Goal: Navigation & Orientation: Find specific page/section

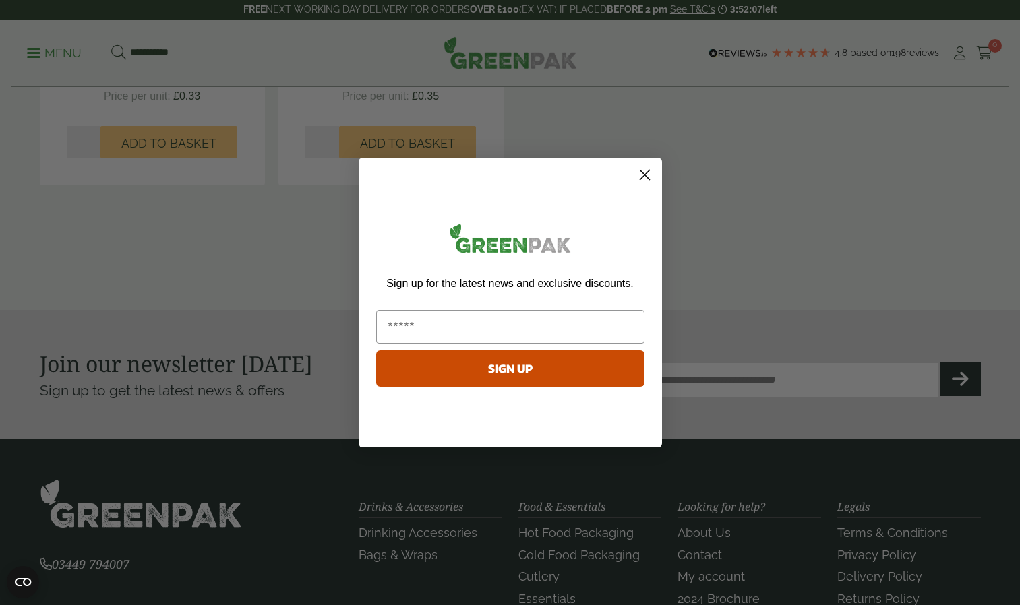
scroll to position [1160, 0]
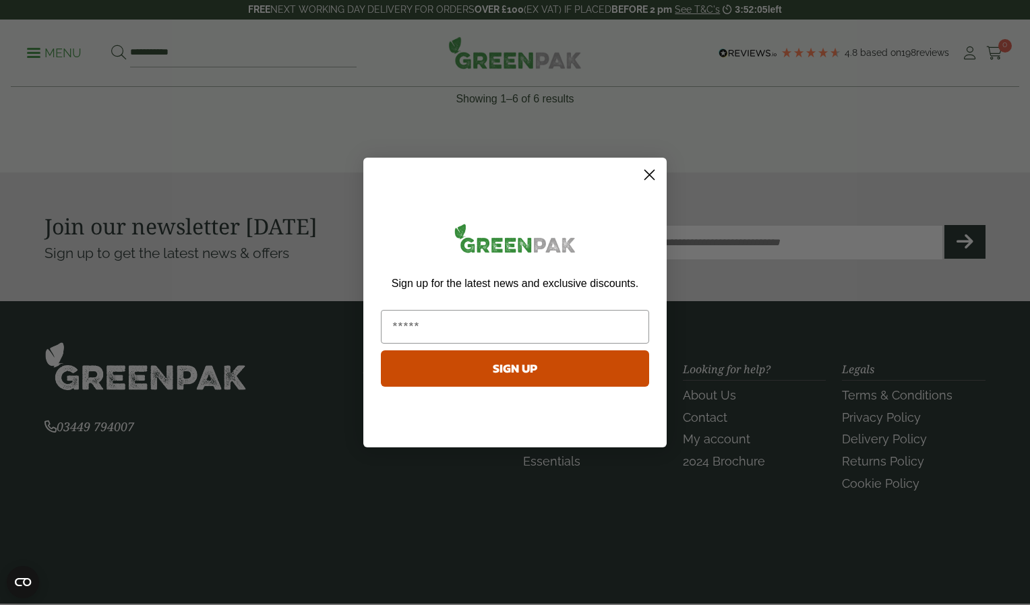
click at [646, 171] on icon "Close dialog" at bounding box center [649, 175] width 9 height 9
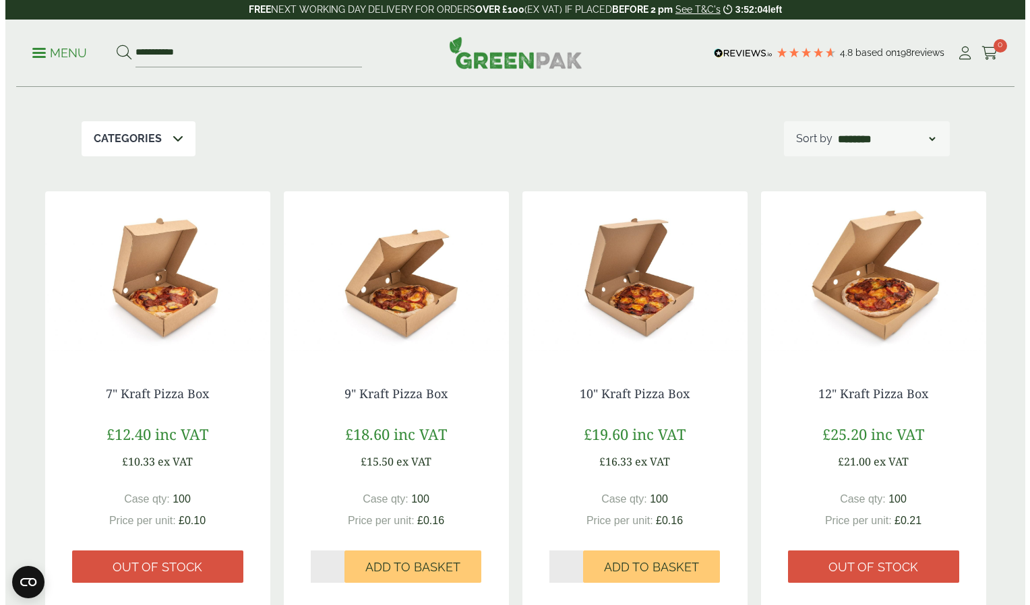
scroll to position [0, 0]
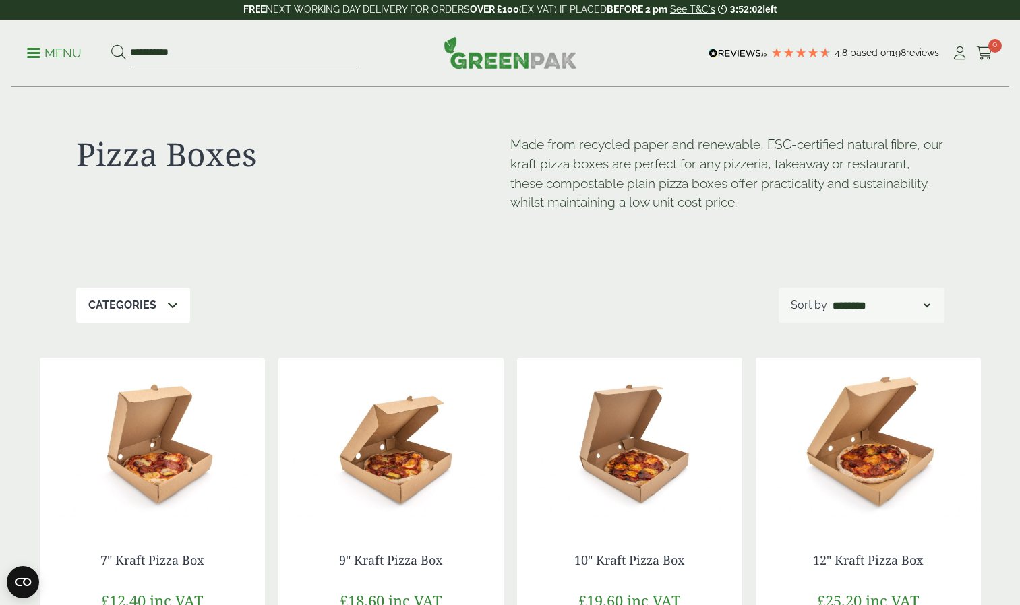
click at [176, 312] on div "Categories" at bounding box center [133, 305] width 114 height 35
click at [367, 301] on div "**********" at bounding box center [510, 305] width 868 height 35
click at [65, 53] on p "Menu" at bounding box center [54, 53] width 55 height 16
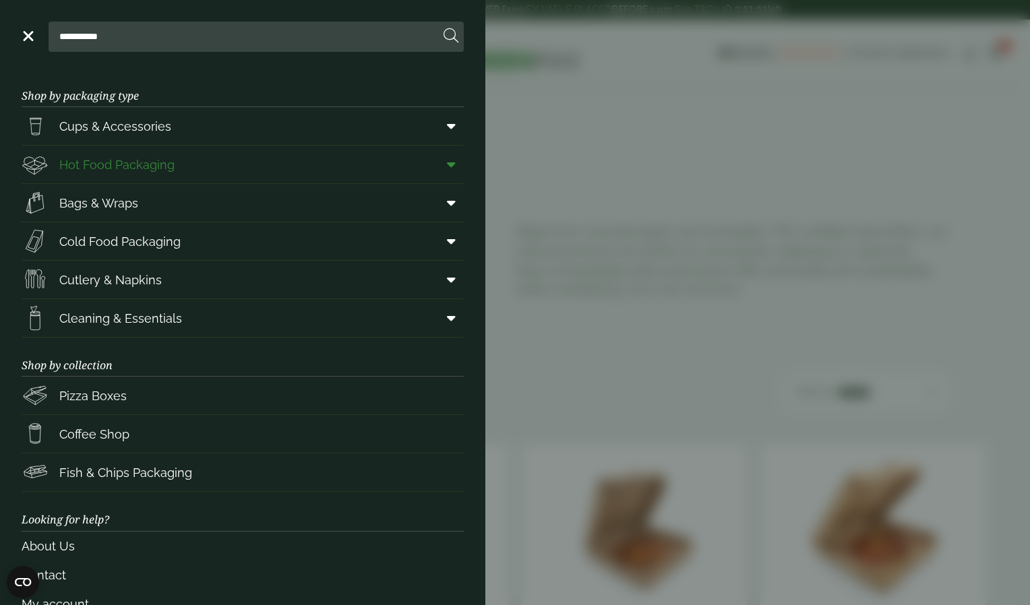
click at [201, 163] on link "Hot Food Packaging" at bounding box center [243, 165] width 442 height 38
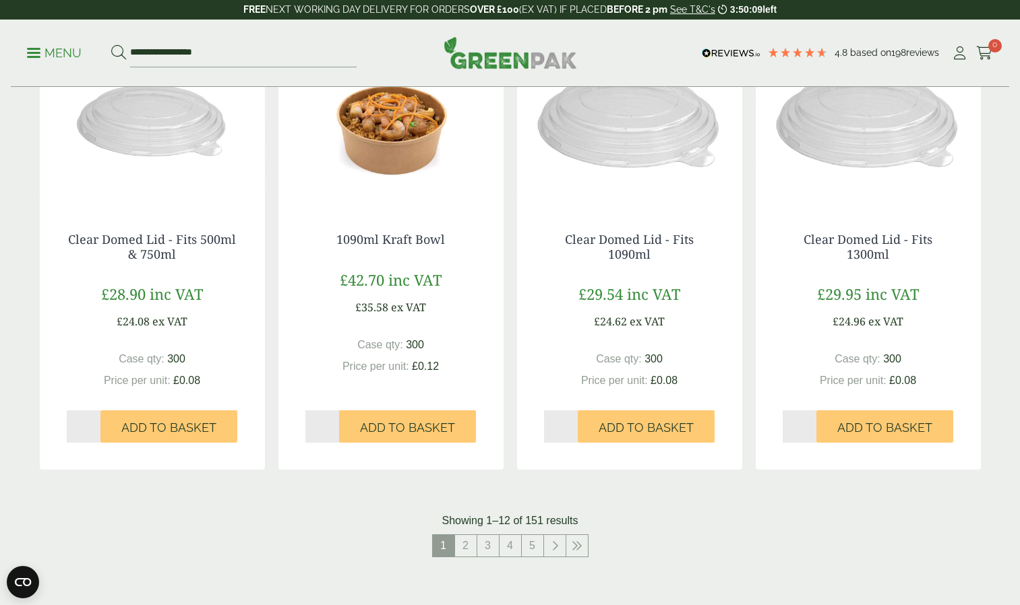
scroll to position [1264, 0]
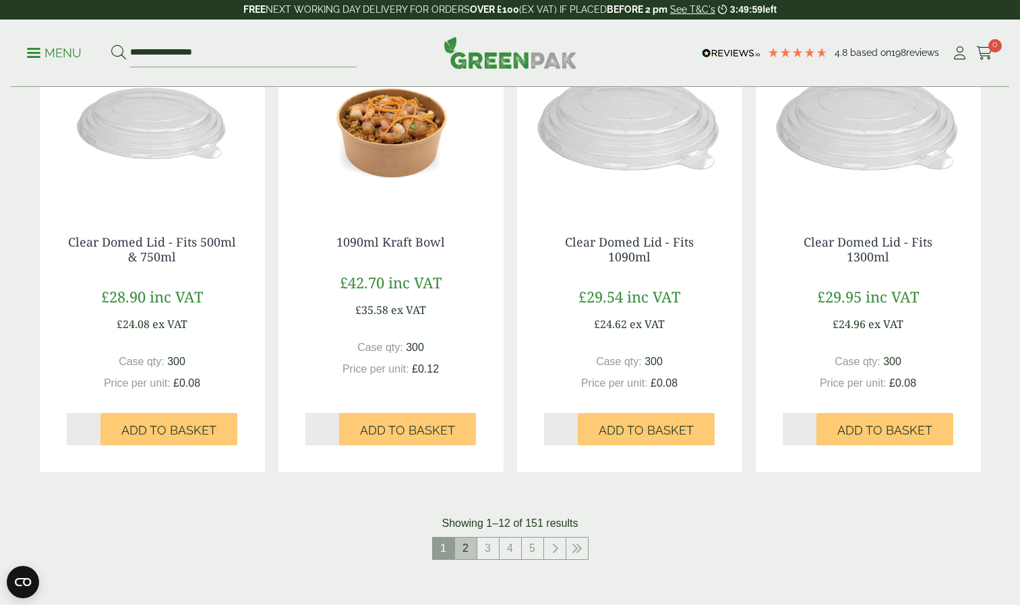
click at [462, 548] on link "2" at bounding box center [466, 549] width 22 height 22
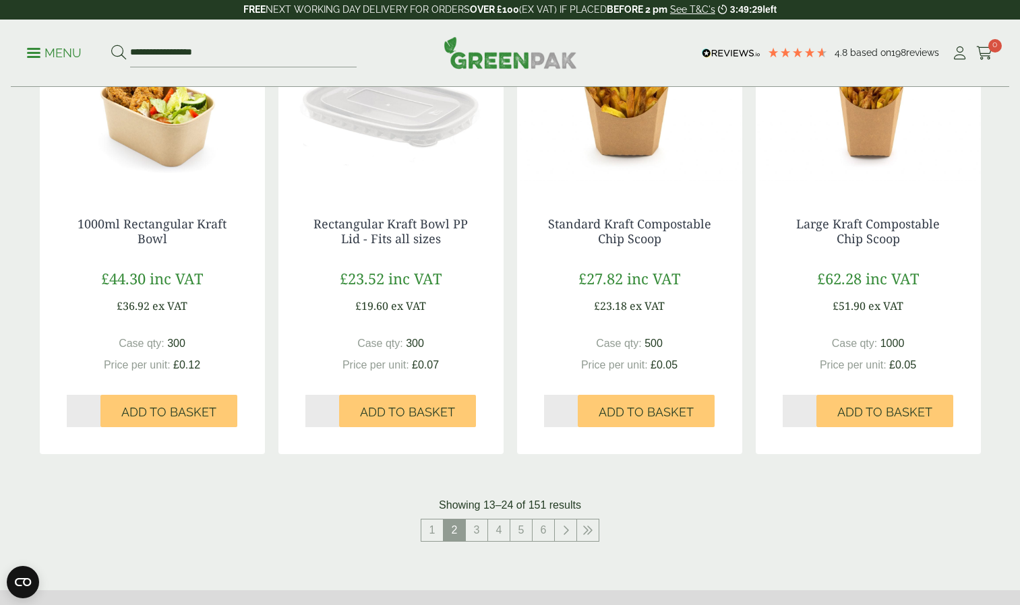
scroll to position [1284, 0]
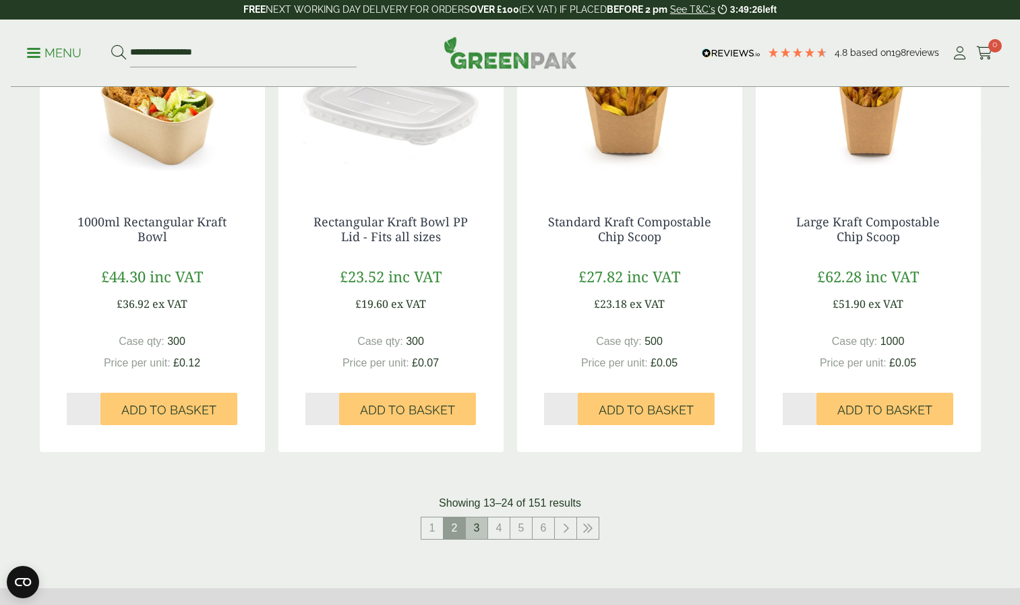
click at [480, 523] on link "3" at bounding box center [477, 529] width 22 height 22
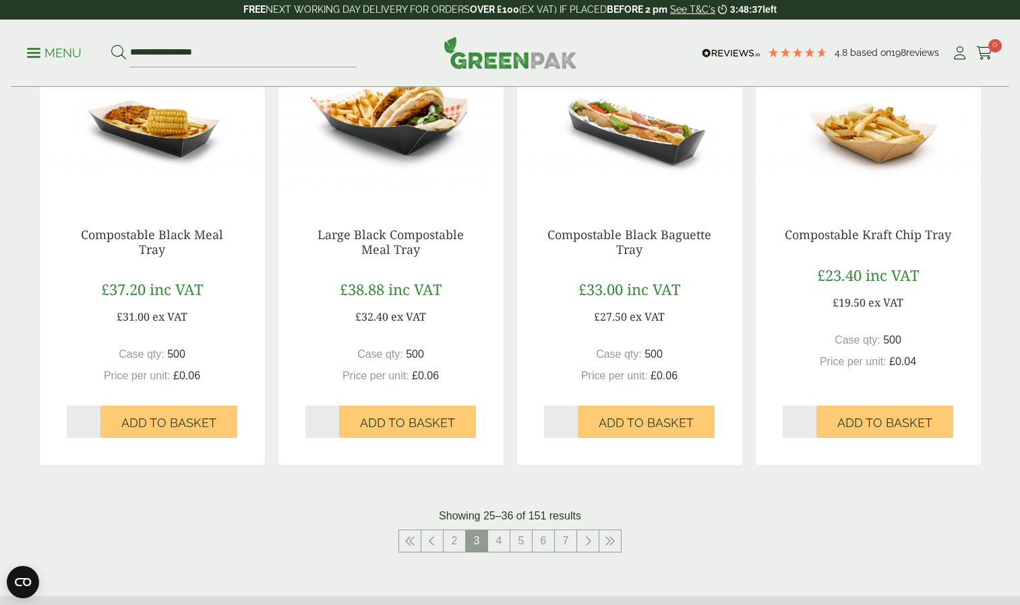
scroll to position [1275, 0]
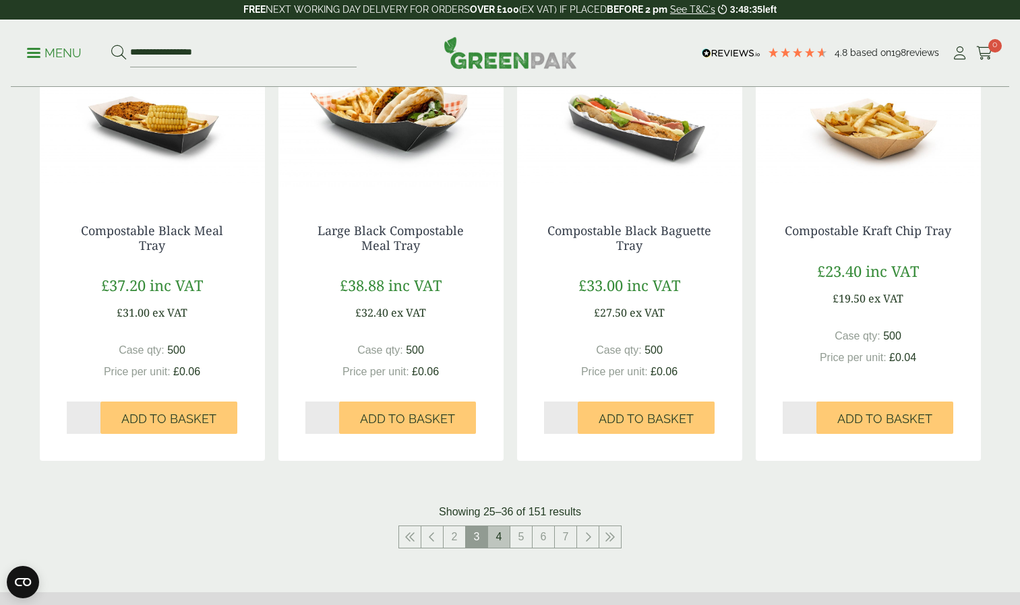
click at [501, 539] on link "4" at bounding box center [499, 538] width 22 height 22
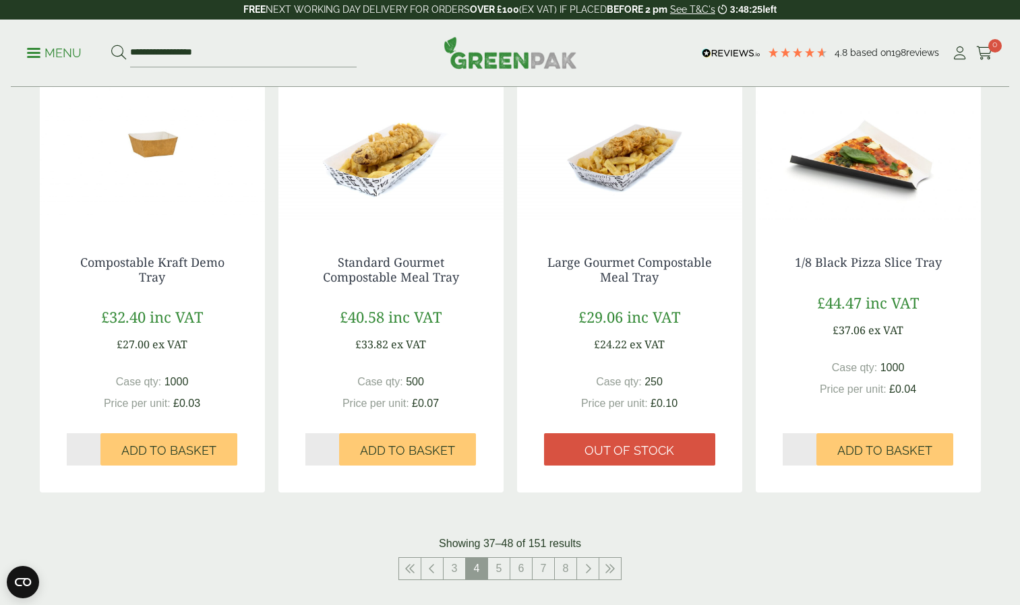
scroll to position [1243, 0]
click at [500, 568] on link "5" at bounding box center [499, 570] width 22 height 22
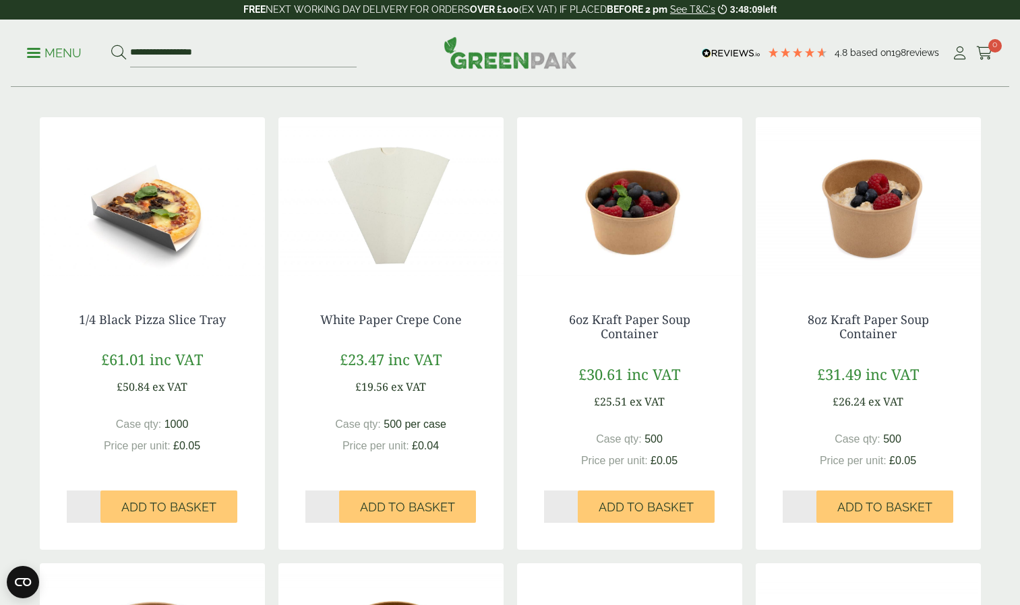
scroll to position [292, 0]
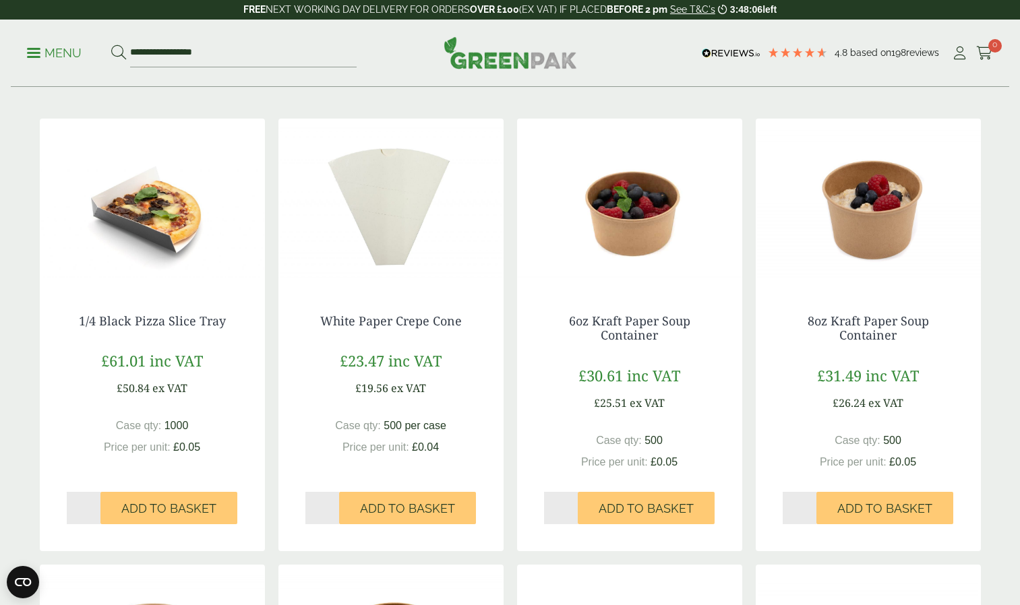
scroll to position [1243, 0]
